Goal: Task Accomplishment & Management: Manage account settings

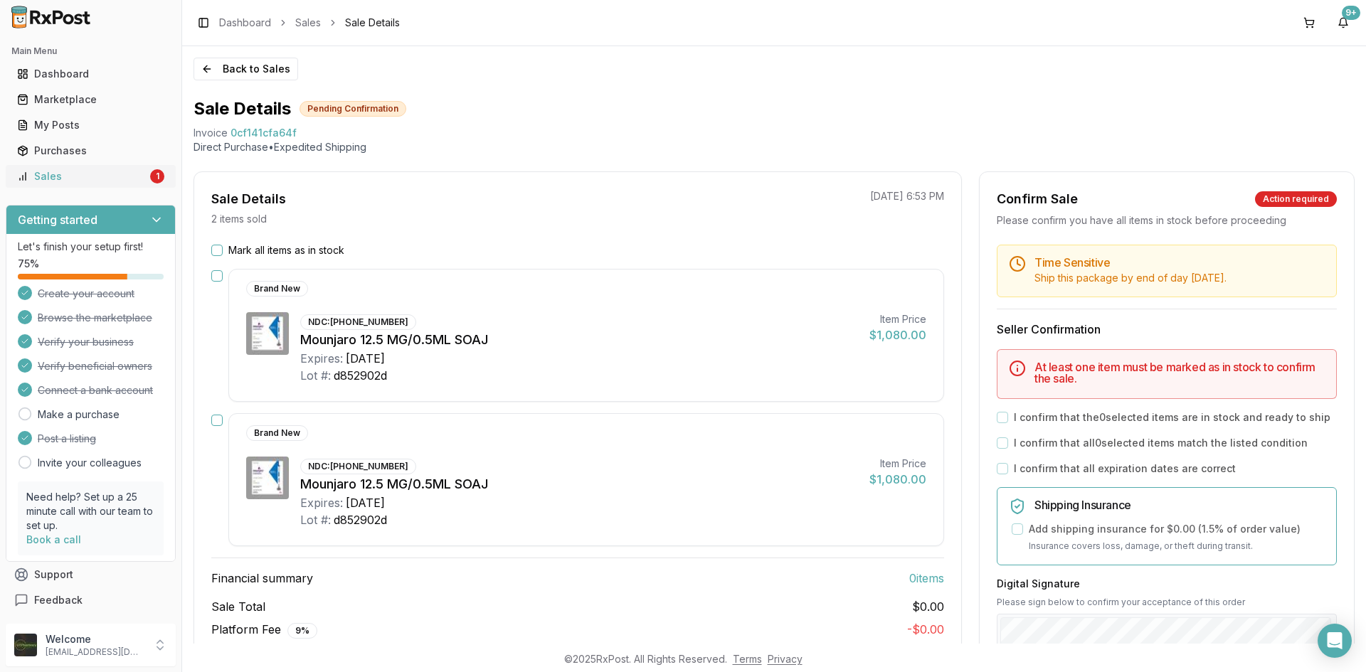
click at [122, 174] on div "Sales" at bounding box center [82, 176] width 130 height 14
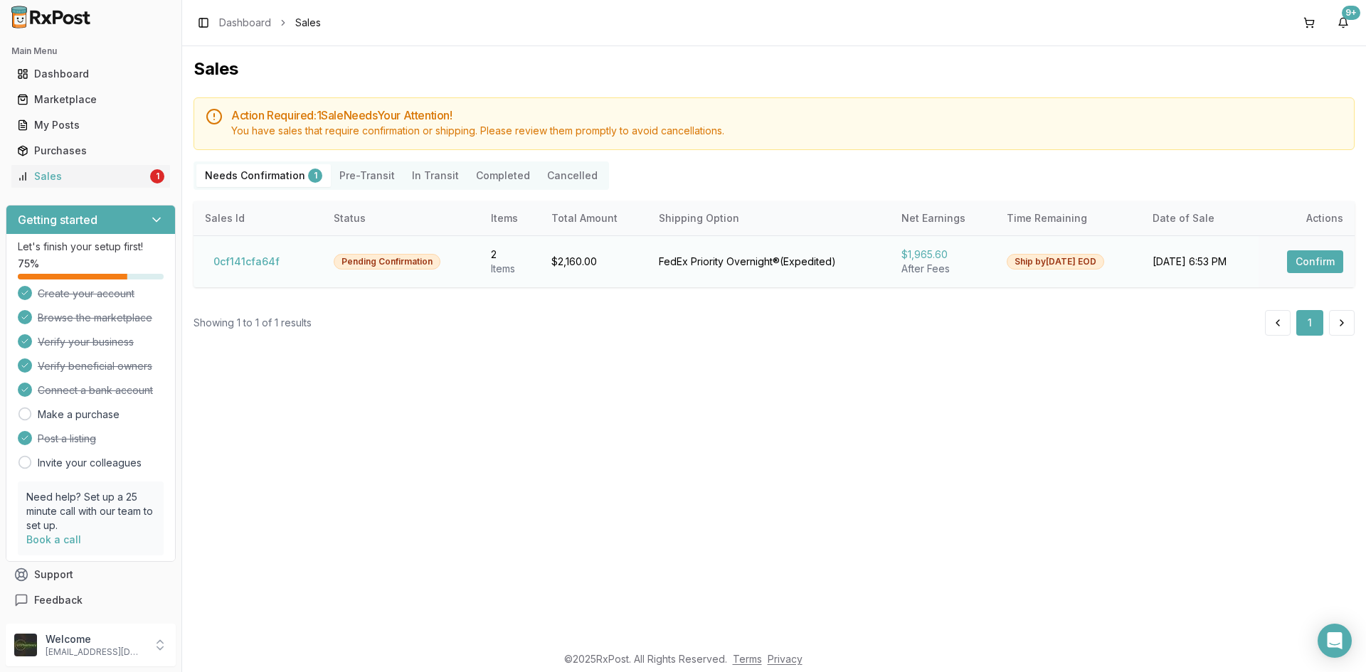
click at [1322, 267] on button "Confirm" at bounding box center [1315, 261] width 56 height 23
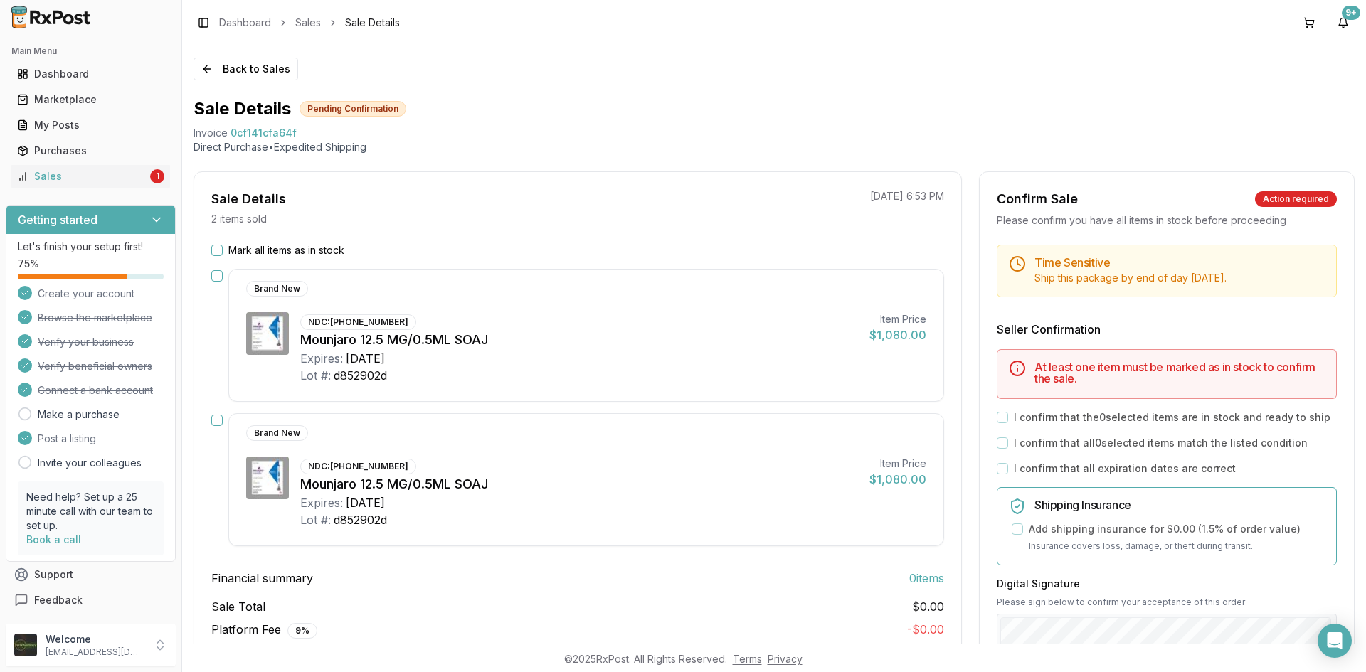
click at [218, 277] on button "button" at bounding box center [216, 275] width 11 height 11
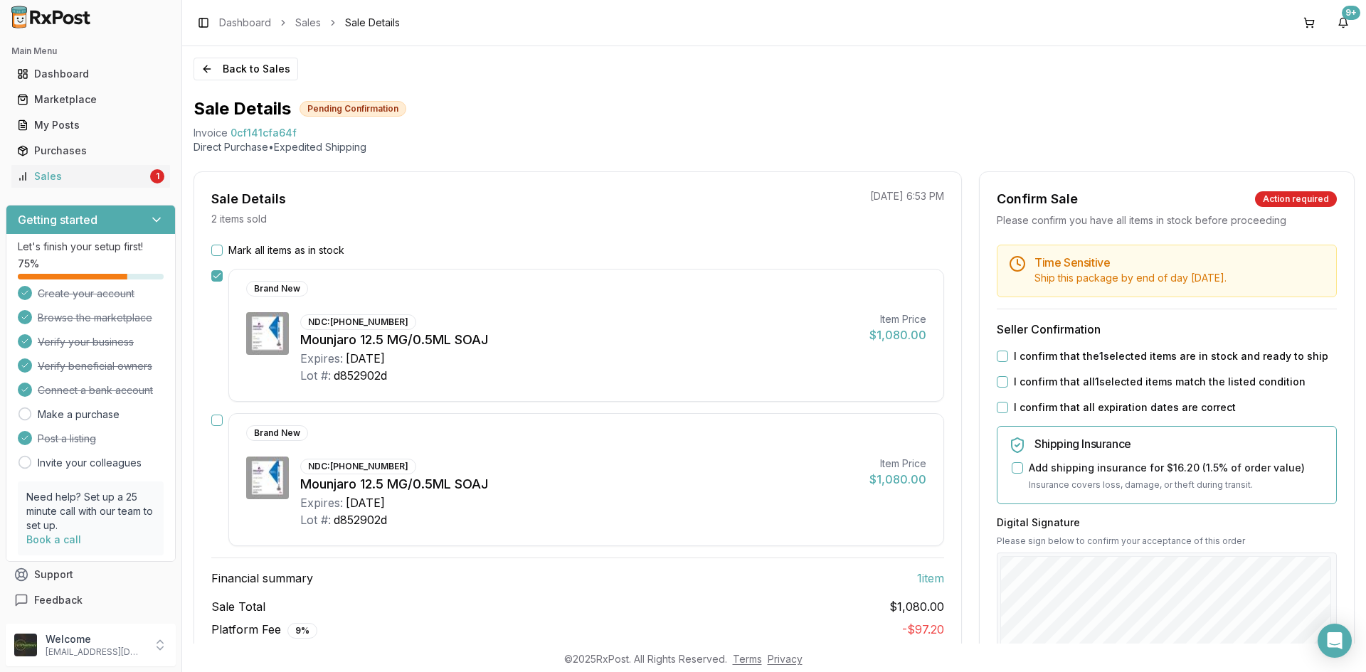
click at [215, 423] on button "button" at bounding box center [216, 420] width 11 height 11
click at [997, 360] on button "I confirm that the 2 selected items are in stock and ready to ship" at bounding box center [1001, 356] width 11 height 11
click at [996, 385] on button "I confirm that all 2 selected items match the listed condition" at bounding box center [1001, 381] width 11 height 11
click at [997, 395] on div "Time Sensitive Ship this package by end of day [DATE] . Seller Confirmation I c…" at bounding box center [1166, 545] width 374 height 601
click at [998, 403] on button "I confirm that all expiration dates are correct" at bounding box center [1001, 407] width 11 height 11
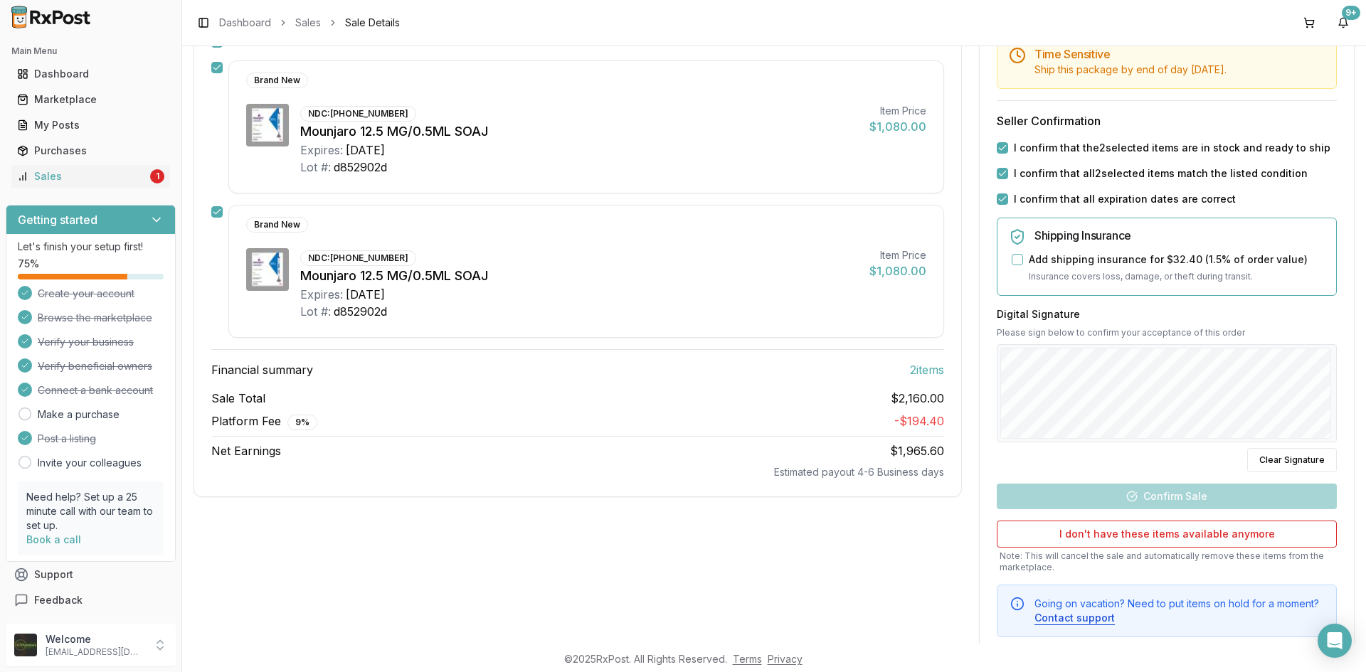
scroll to position [213, 0]
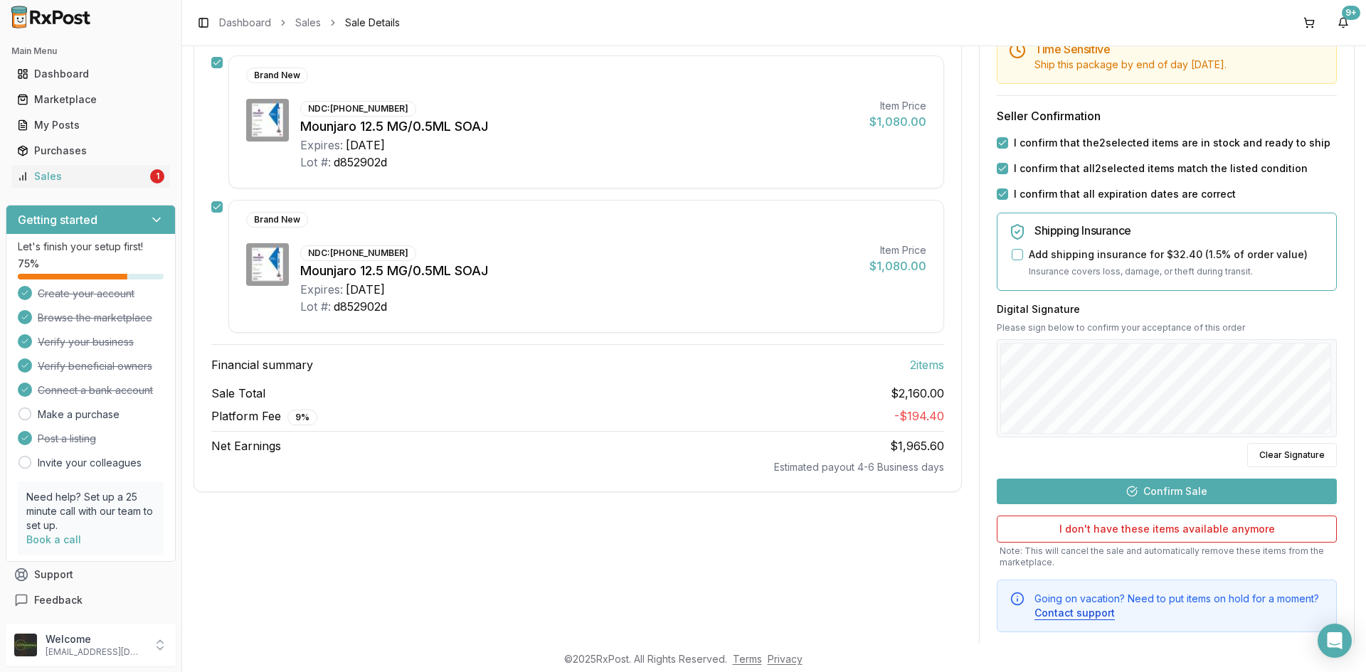
click at [1201, 491] on button "Confirm Sale" at bounding box center [1166, 492] width 340 height 26
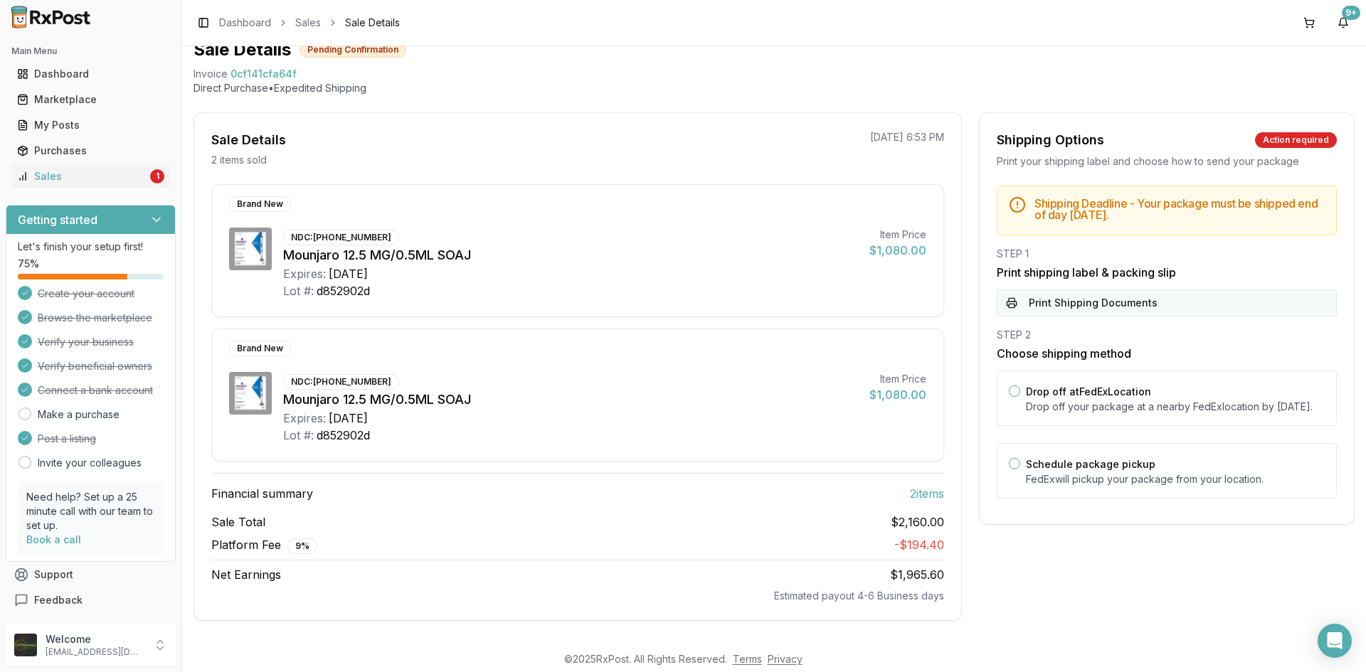
click at [1087, 304] on button "Print Shipping Documents" at bounding box center [1166, 302] width 340 height 27
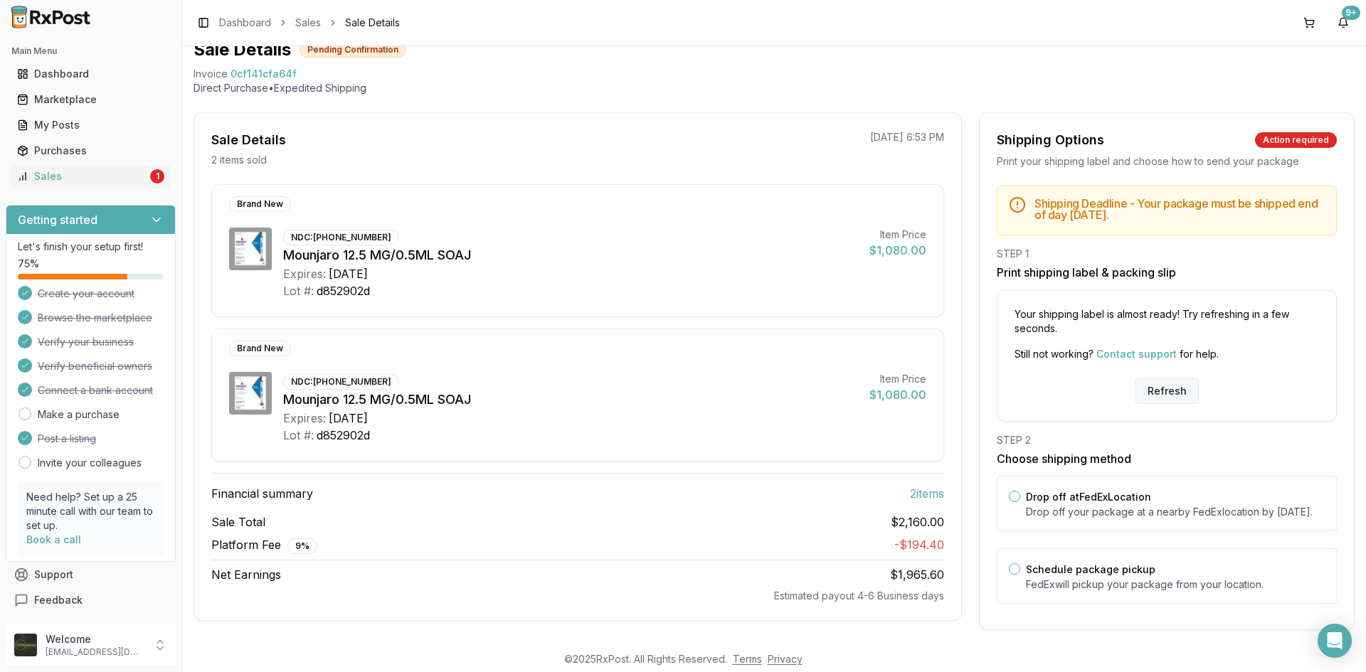
click at [1164, 391] on button "Refresh" at bounding box center [1166, 391] width 63 height 26
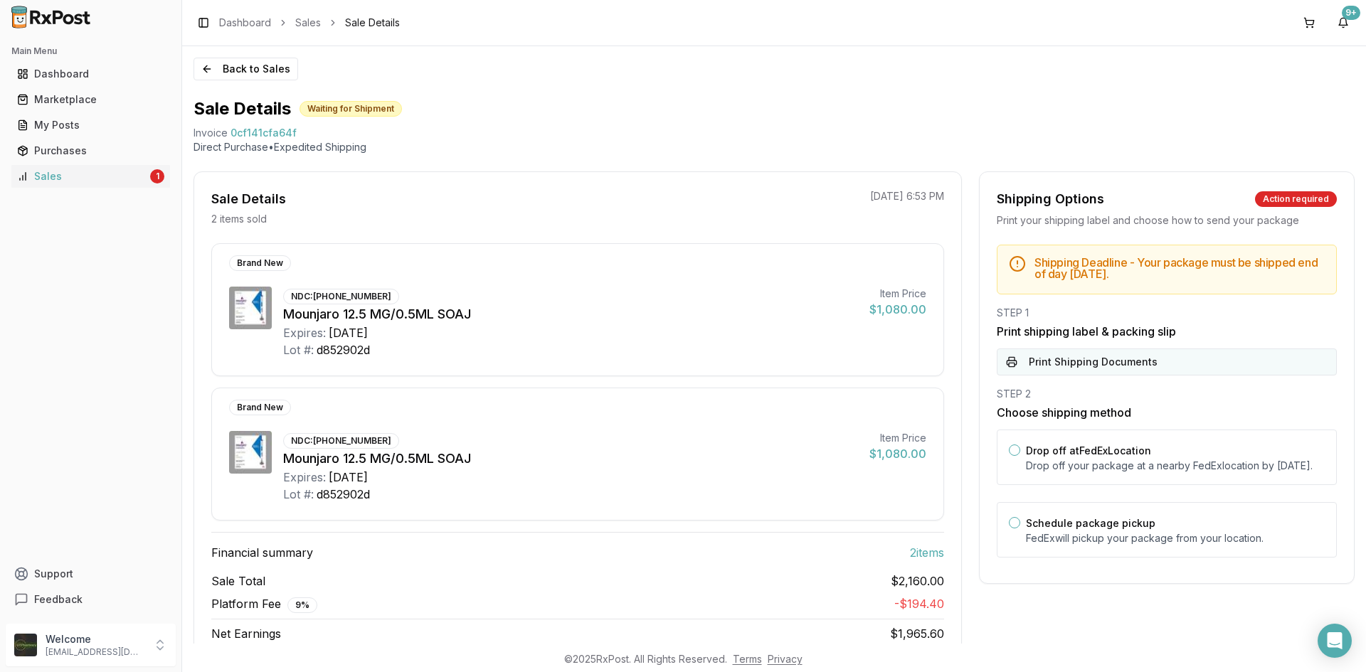
click at [1050, 361] on button "Print Shipping Documents" at bounding box center [1166, 362] width 340 height 27
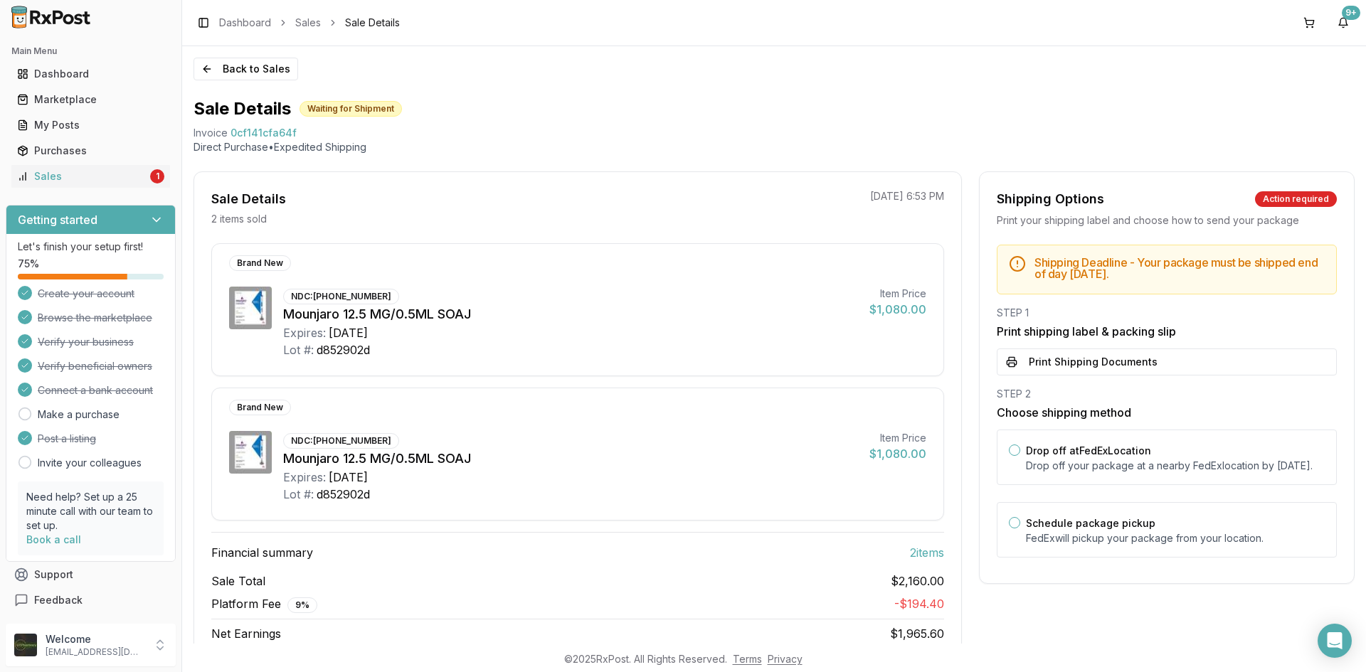
click at [47, 162] on ul "Dashboard Marketplace My Posts Purchases Sales 1" at bounding box center [91, 125] width 170 height 125
click at [43, 185] on link "Sales 1" at bounding box center [90, 177] width 159 height 26
